Goal: Check status: Check status

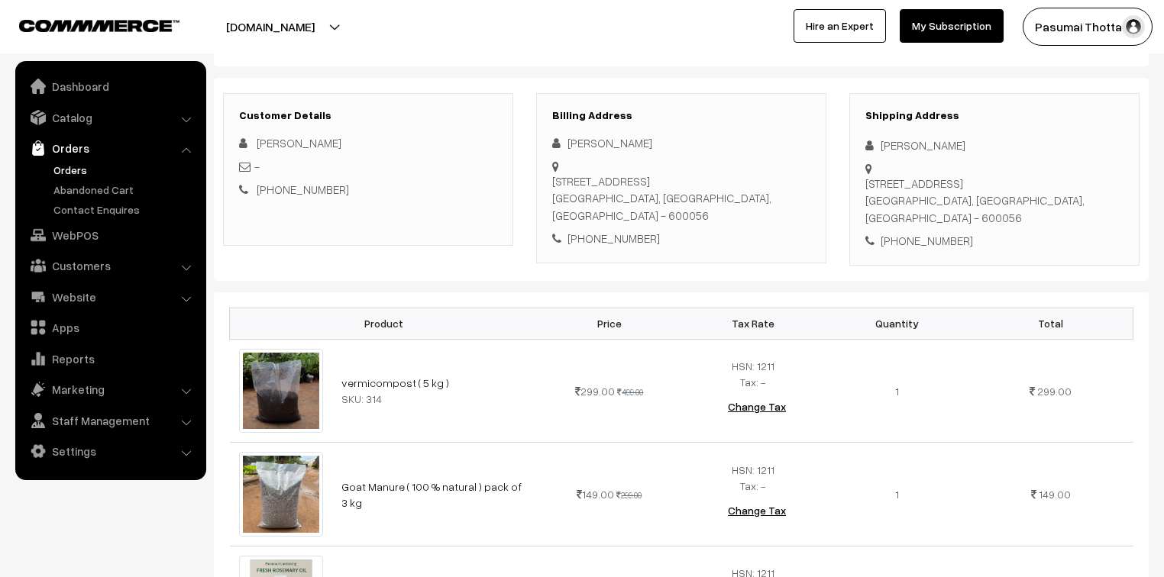
scroll to position [183, 0]
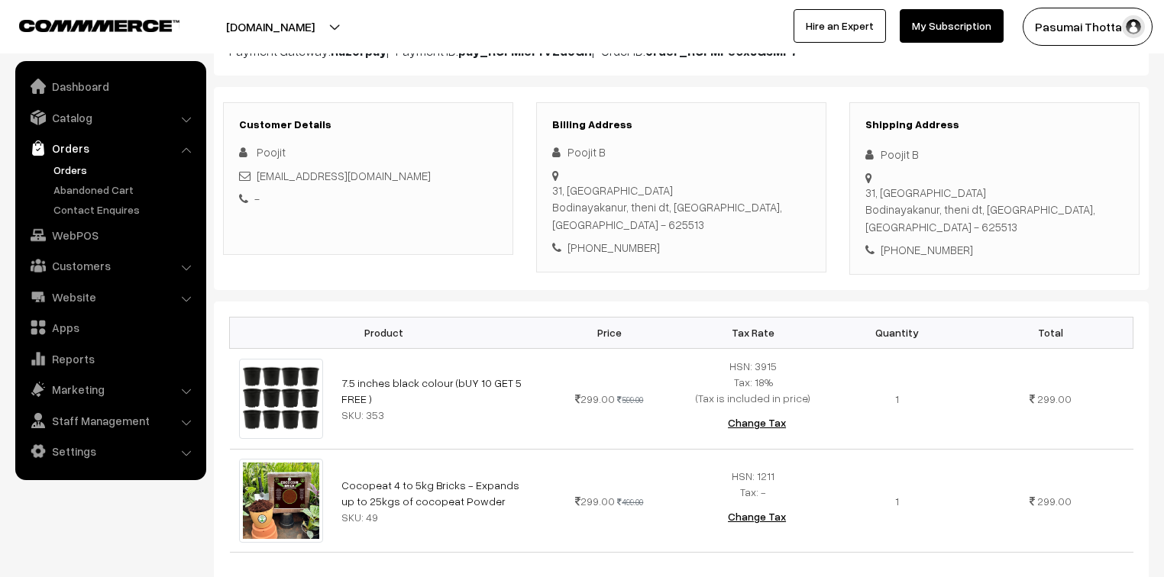
scroll to position [183, 0]
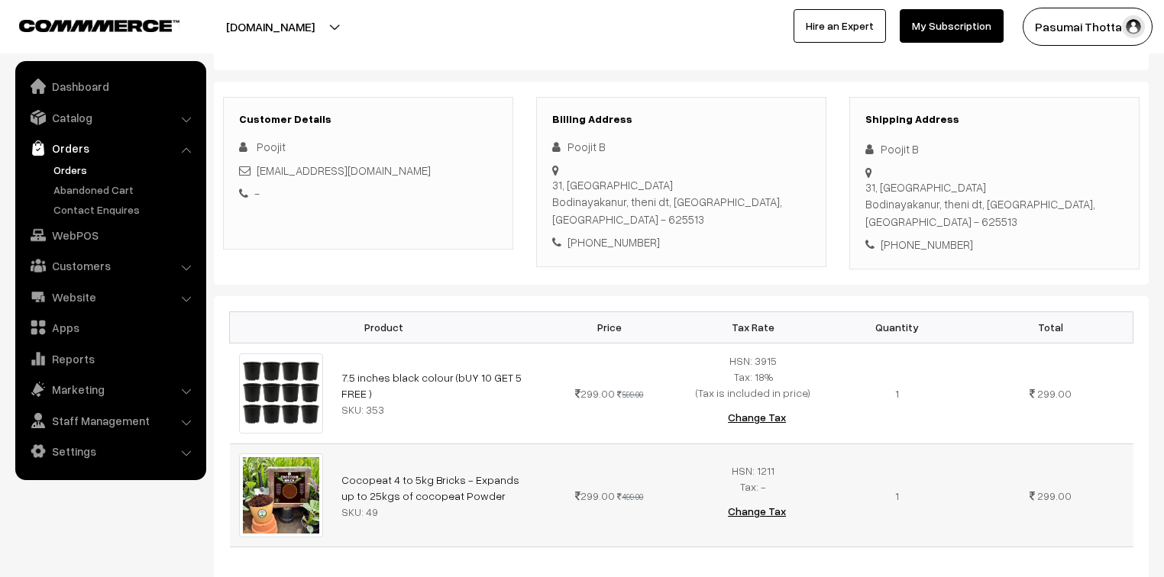
click at [543, 511] on td "299.00 499.00" at bounding box center [609, 495] width 144 height 103
